Goal: Check status: Check status

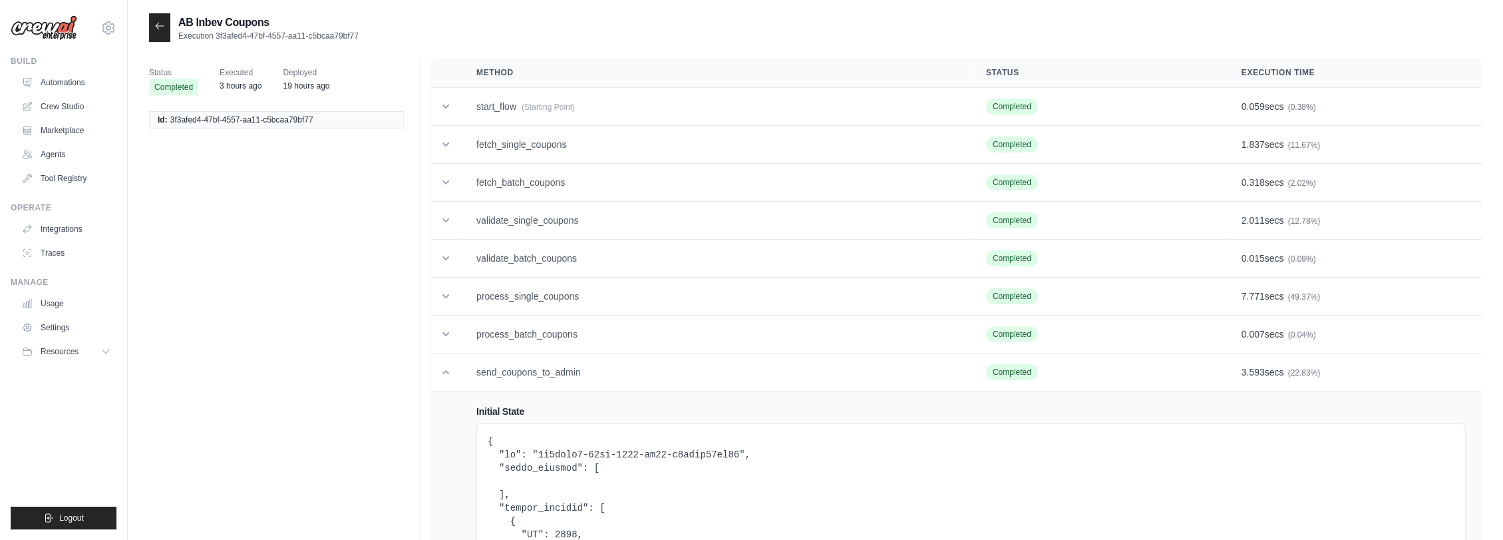
click at [160, 23] on icon at bounding box center [159, 26] width 11 height 11
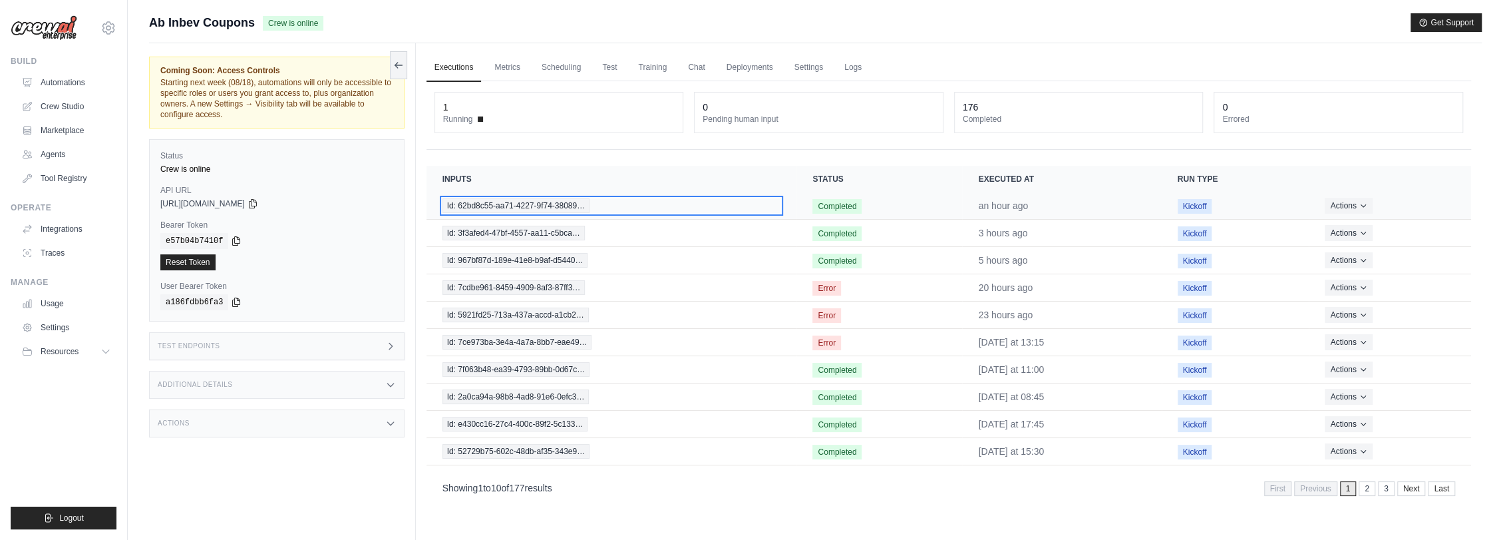
click at [538, 198] on span "Id: 62bd8c55-aa71-4227-9f74-38089…" at bounding box center [516, 205] width 148 height 15
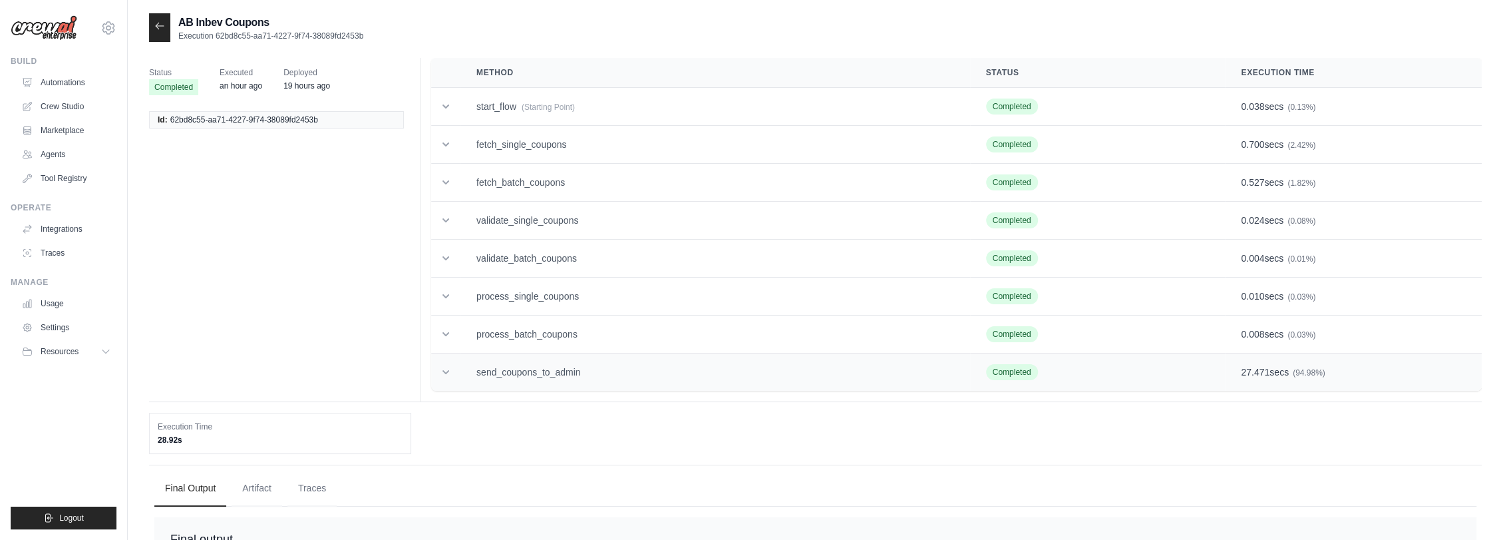
click at [574, 365] on td "send_coupons_to_admin" at bounding box center [715, 372] width 510 height 38
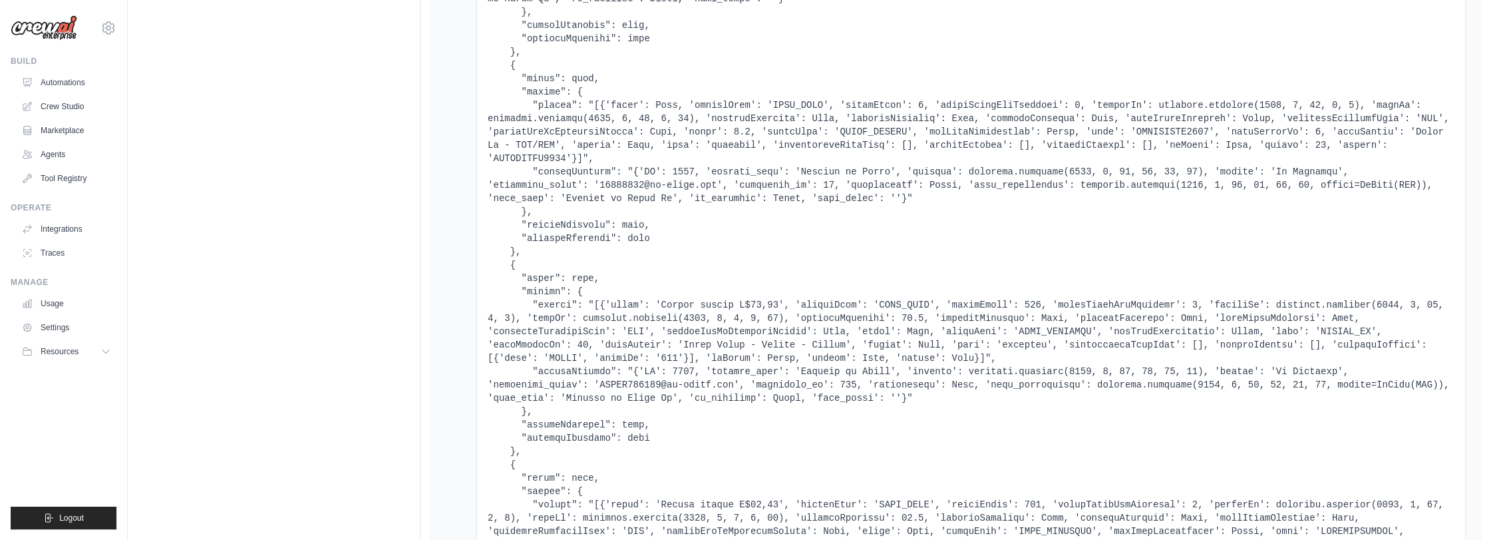
scroll to position [887, 0]
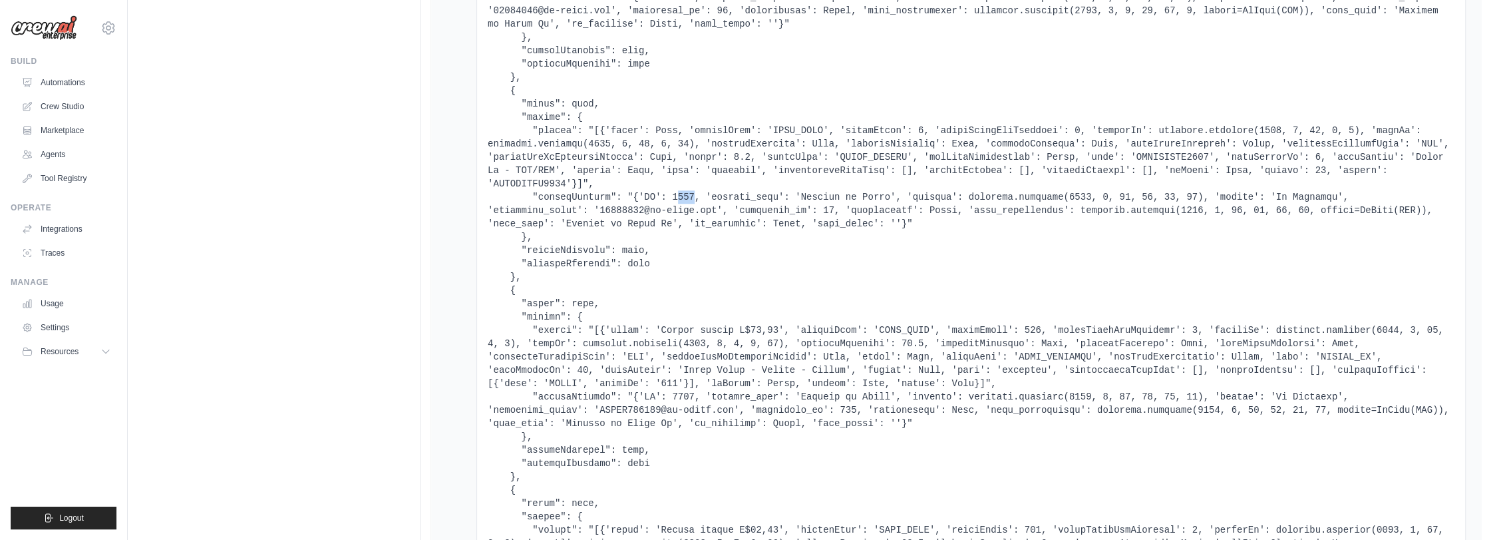
drag, startPoint x: 660, startPoint y: 167, endPoint x: 677, endPoint y: 167, distance: 17.3
click at [677, 167] on pre at bounding box center [971, 336] width 967 height 1144
click at [687, 220] on pre at bounding box center [971, 336] width 967 height 1144
drag, startPoint x: 680, startPoint y: 27, endPoint x: 709, endPoint y: 23, distance: 29.0
click at [680, 27] on pre at bounding box center [971, 336] width 967 height 1144
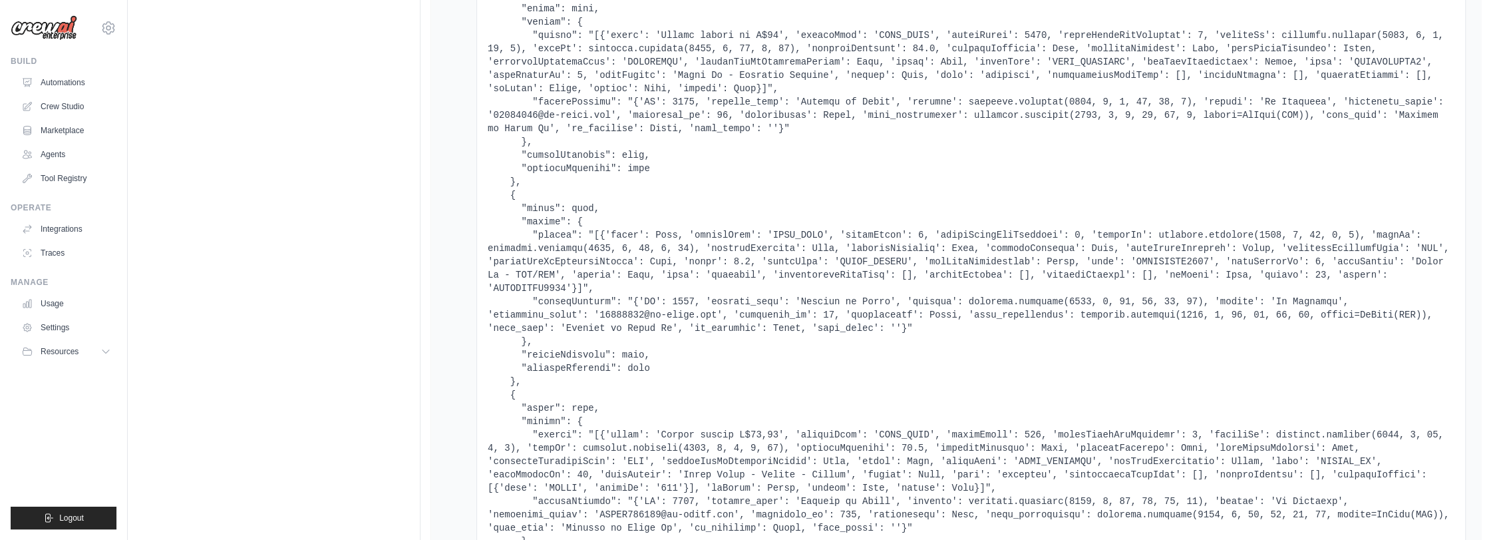
scroll to position [813, 0]
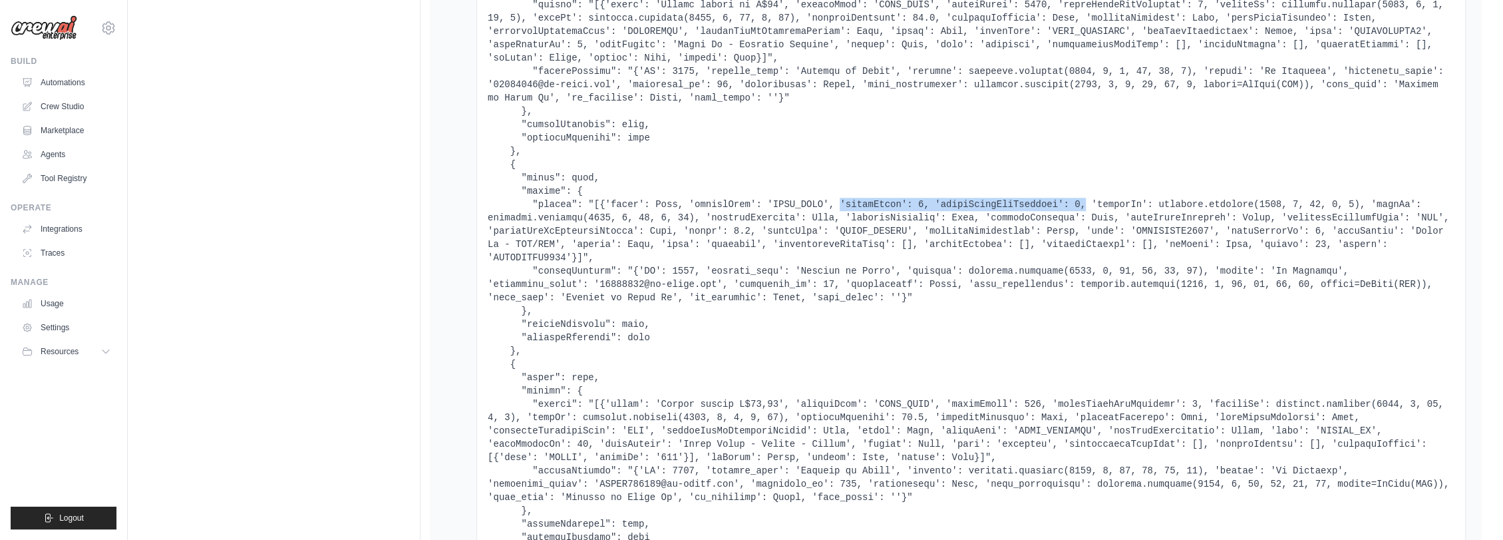
drag, startPoint x: 809, startPoint y: 190, endPoint x: 1033, endPoint y: 186, distance: 223.6
click at [1033, 186] on pre at bounding box center [971, 410] width 967 height 1144
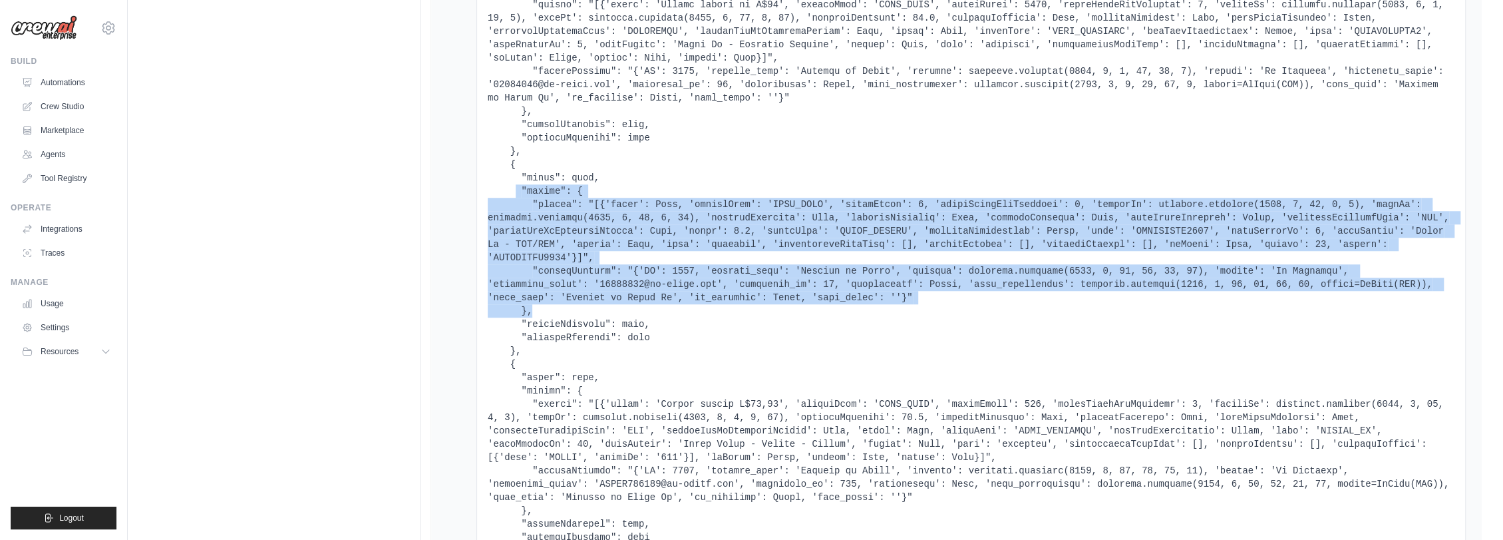
drag, startPoint x: 514, startPoint y: 177, endPoint x: 600, endPoint y: 282, distance: 136.1
click at [600, 282] on pre at bounding box center [971, 410] width 967 height 1144
click at [658, 245] on pre at bounding box center [971, 410] width 967 height 1144
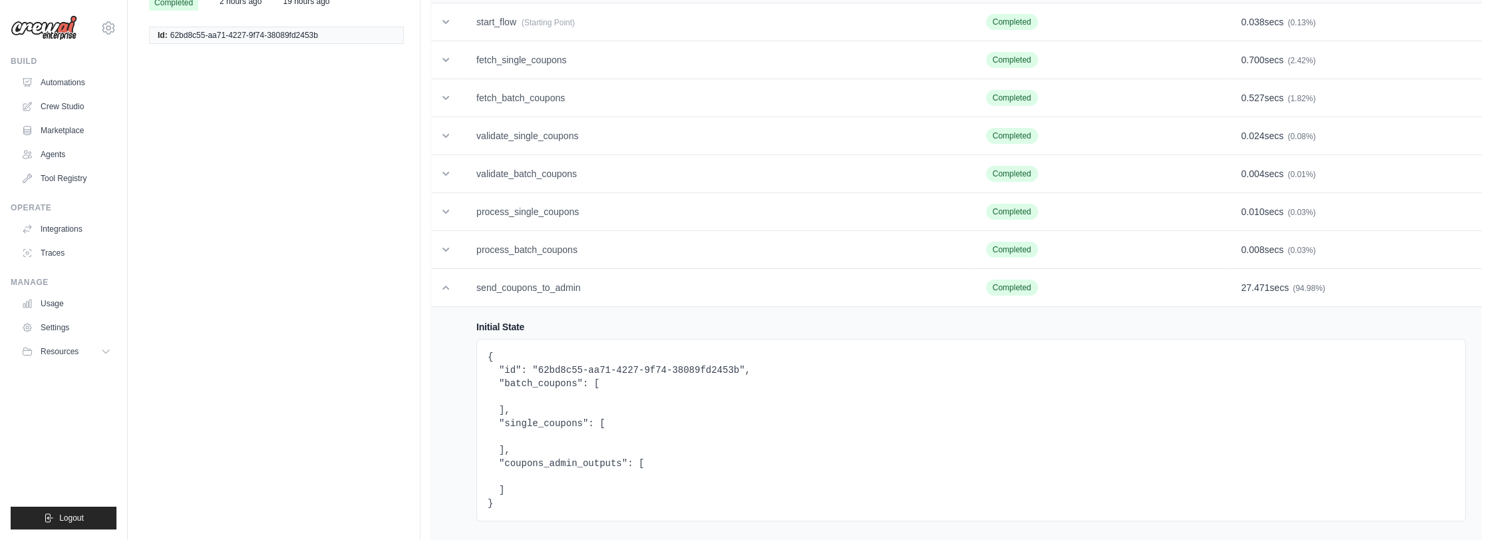
scroll to position [64, 0]
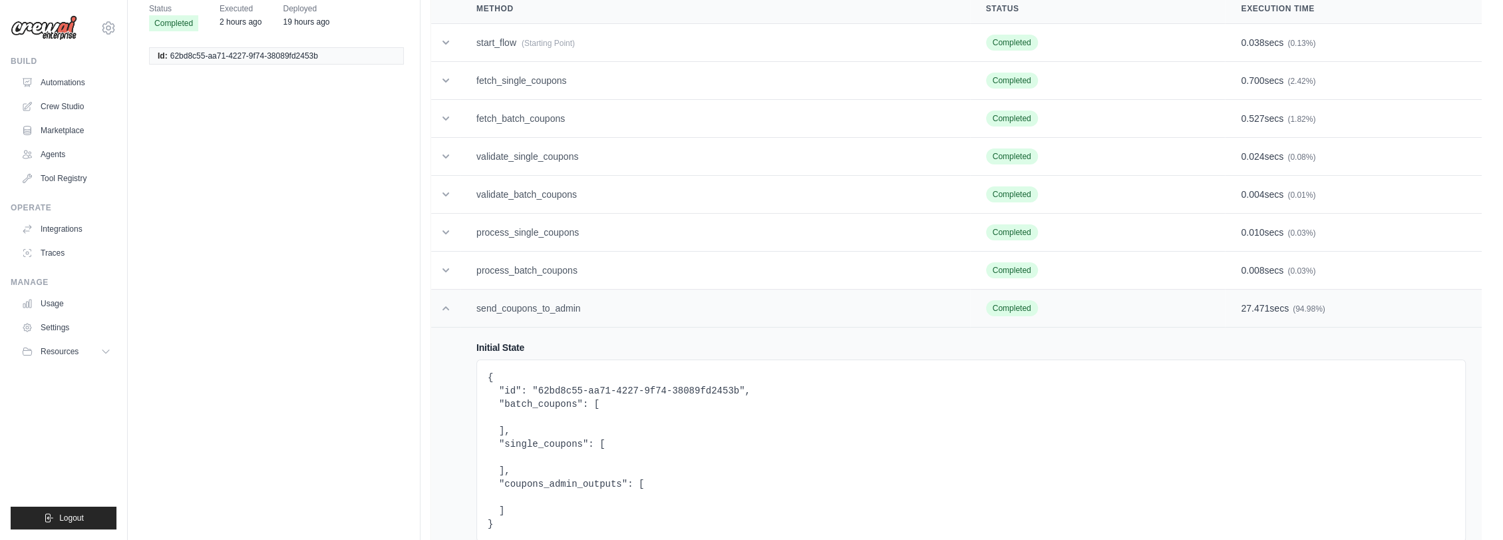
click at [591, 303] on td "send_coupons_to_admin" at bounding box center [715, 308] width 510 height 38
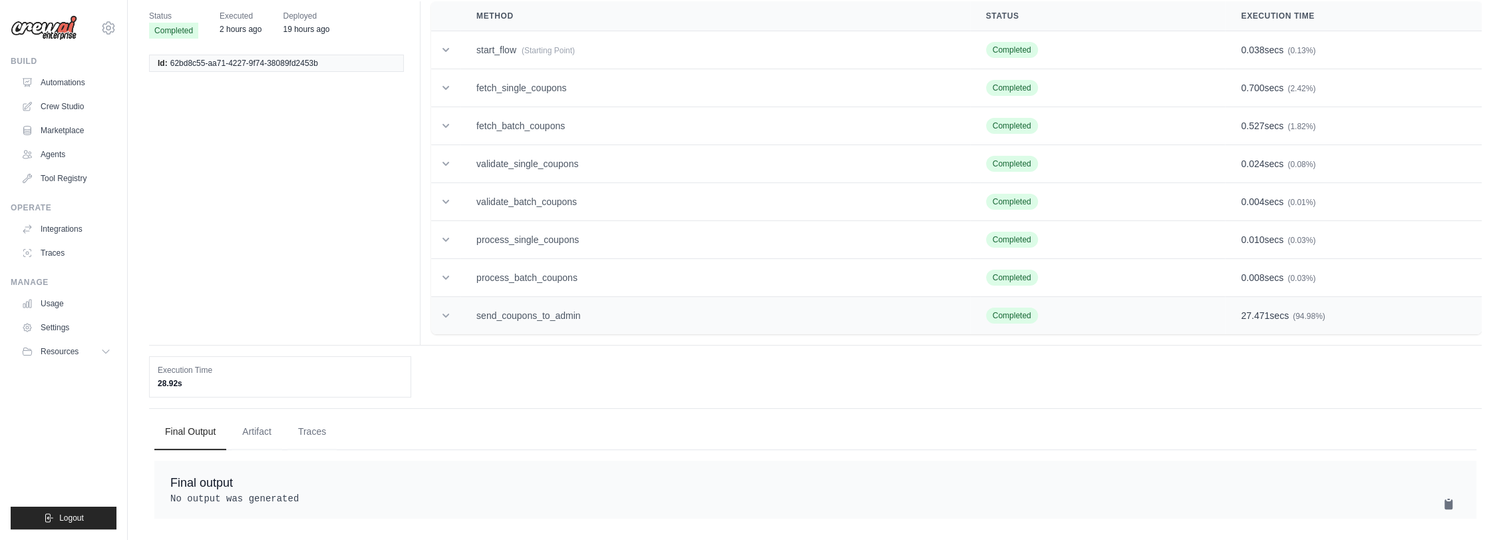
click at [591, 303] on td "send_coupons_to_admin" at bounding box center [715, 316] width 510 height 38
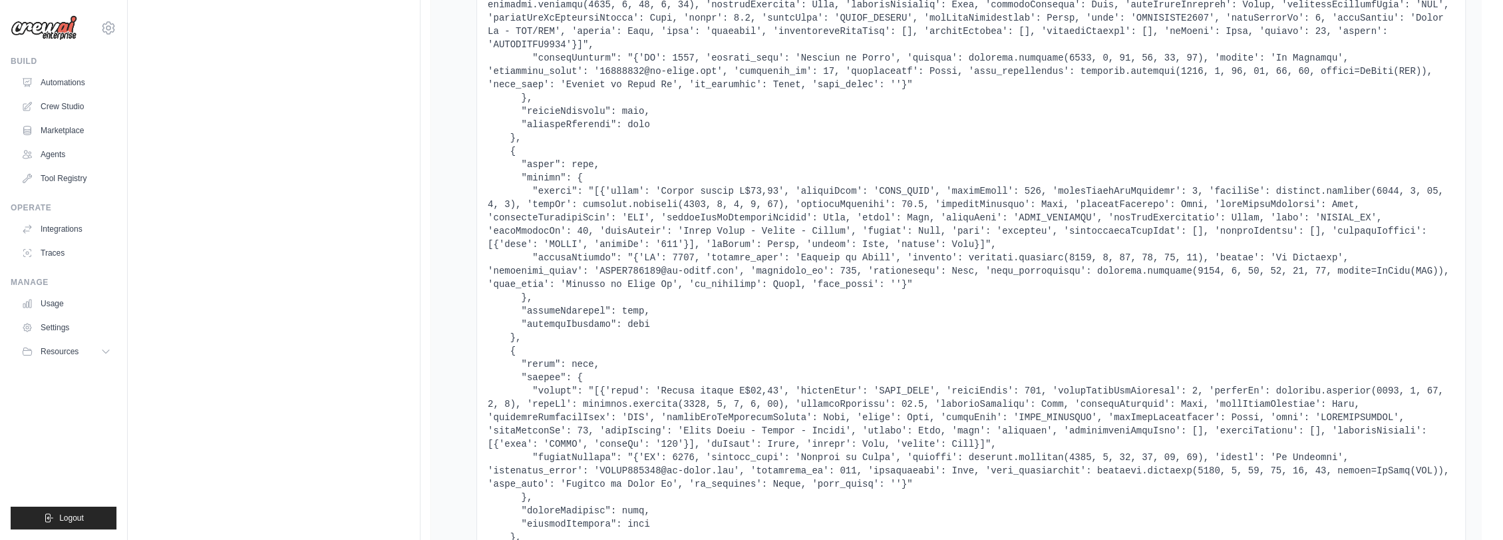
scroll to position [1025, 0]
